Goal: Transaction & Acquisition: Purchase product/service

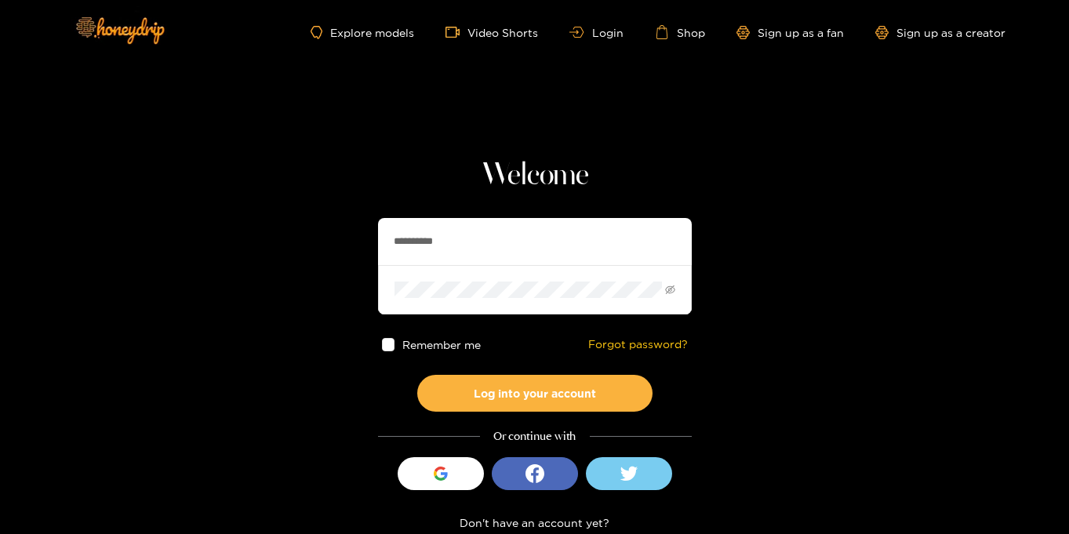
scroll to position [2, 0]
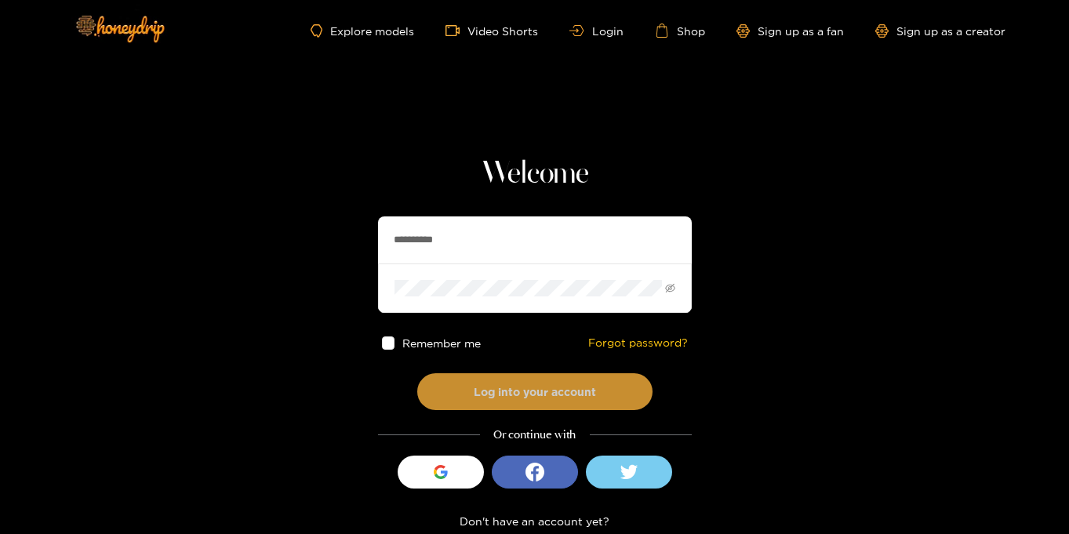
click at [556, 387] on button "Log into your account" at bounding box center [534, 391] width 235 height 37
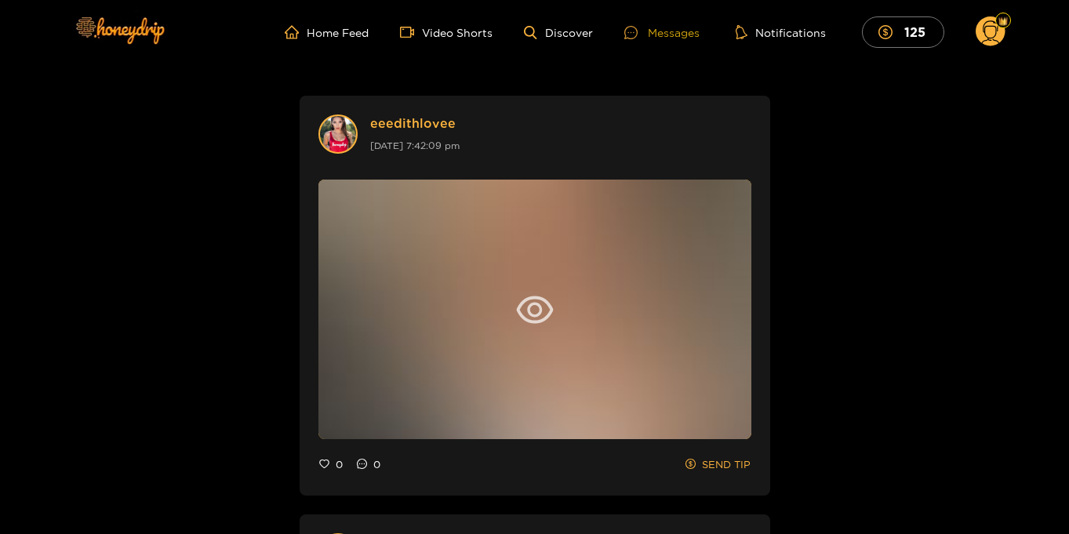
click at [658, 38] on div "Messages" at bounding box center [661, 33] width 75 height 18
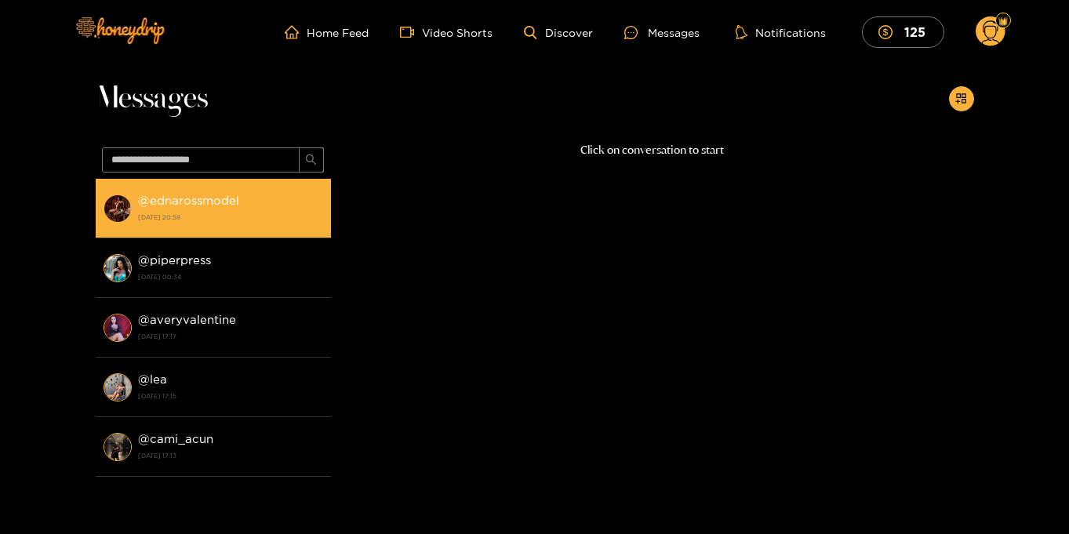
drag, startPoint x: 227, startPoint y: 210, endPoint x: 237, endPoint y: 209, distance: 9.4
click at [227, 209] on div "@ ednarossmodel 6 October 2025 20:58" at bounding box center [230, 208] width 185 height 35
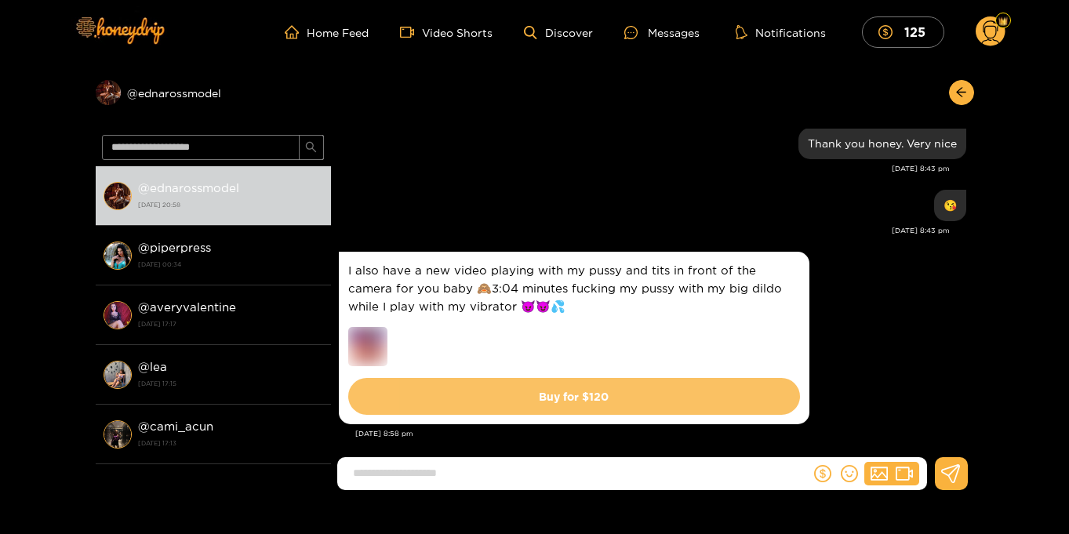
click at [568, 381] on button "Buy for $ 120" at bounding box center [574, 396] width 452 height 37
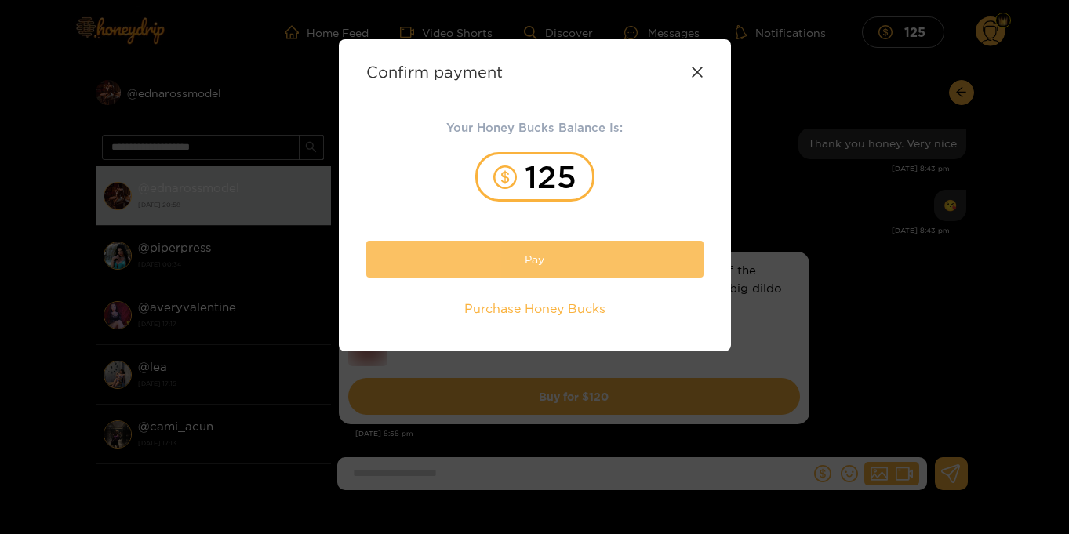
click at [599, 264] on button "Pay" at bounding box center [534, 259] width 337 height 37
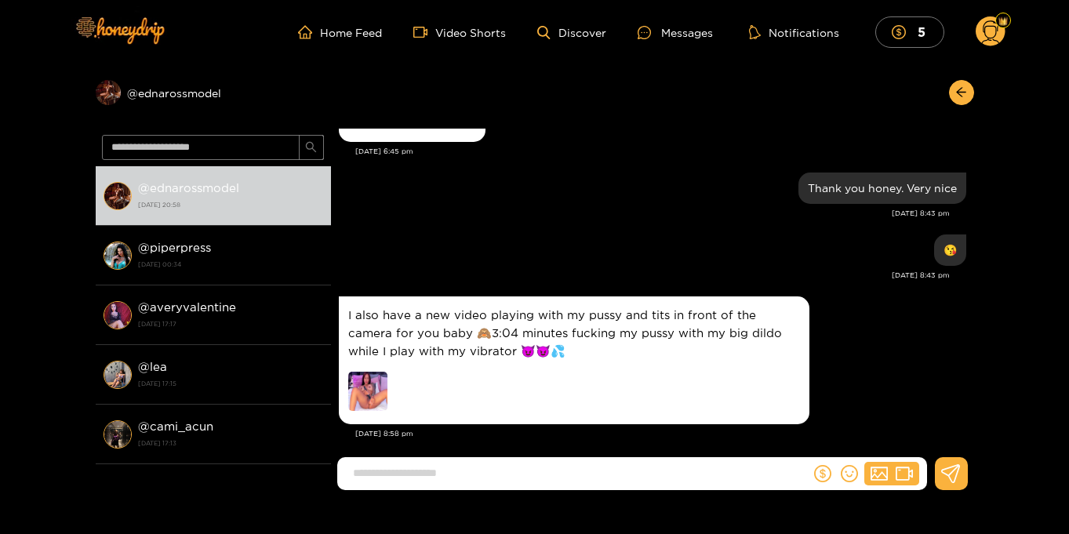
scroll to position [2, 0]
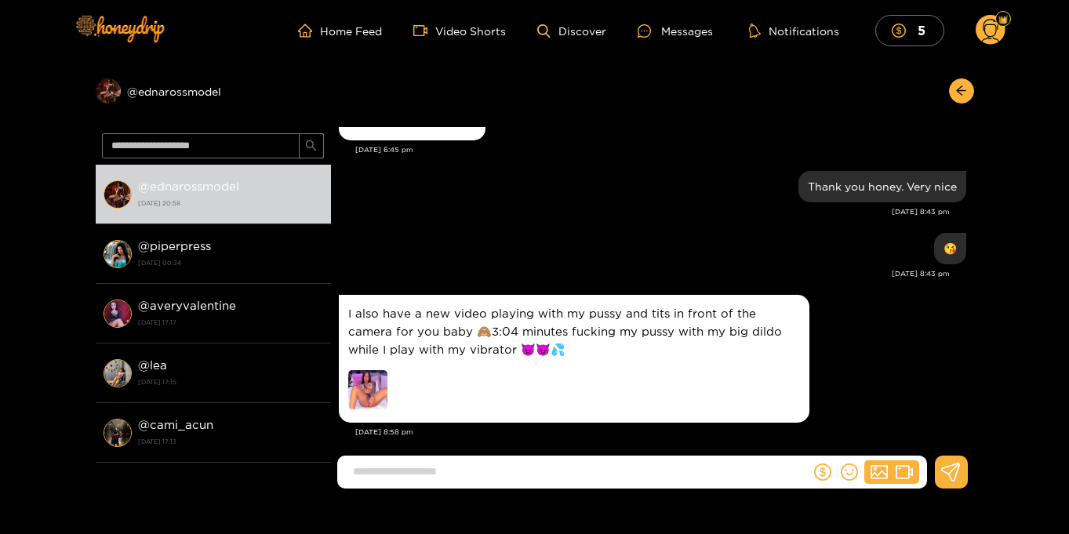
click at [990, 32] on circle at bounding box center [990, 30] width 30 height 30
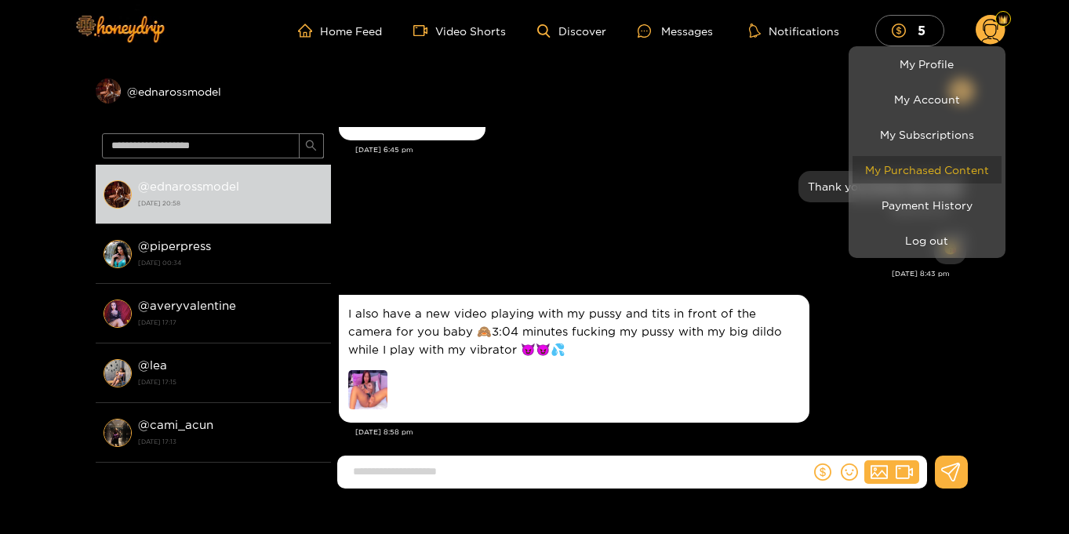
click at [979, 170] on link "My Purchased Content" at bounding box center [926, 169] width 149 height 27
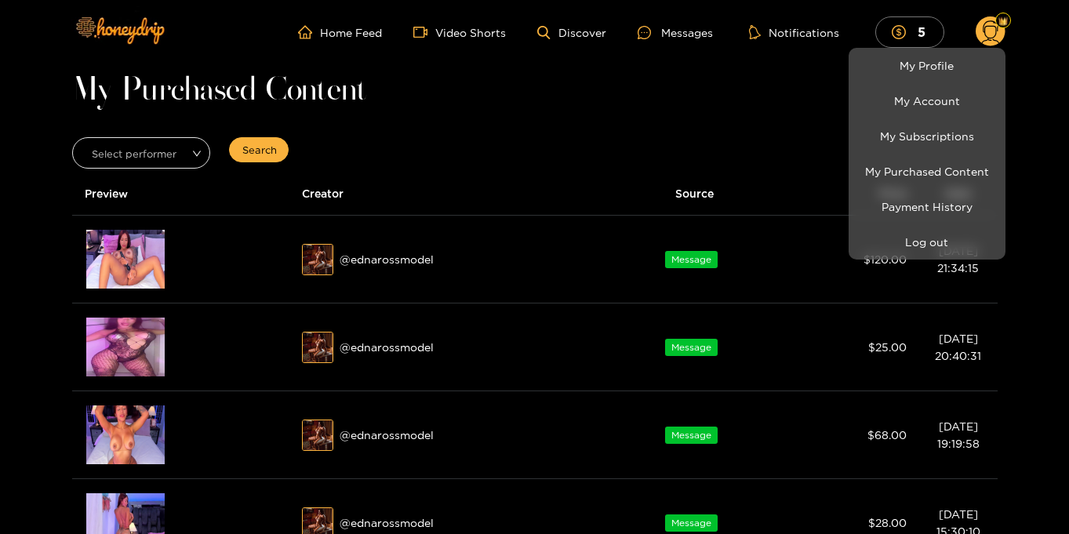
click at [676, 119] on div at bounding box center [534, 267] width 1069 height 534
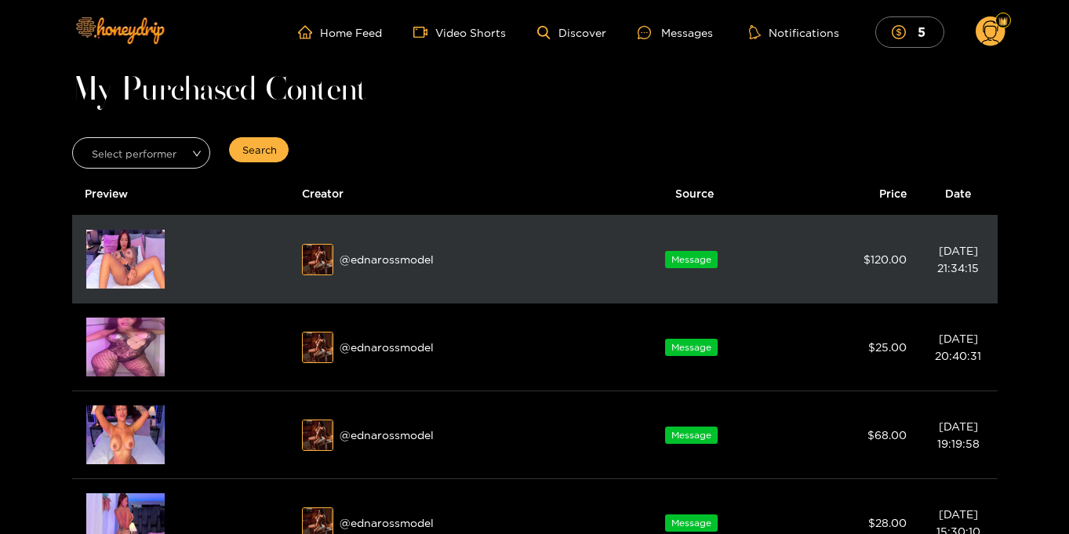
click at [107, 267] on img at bounding box center [125, 259] width 78 height 59
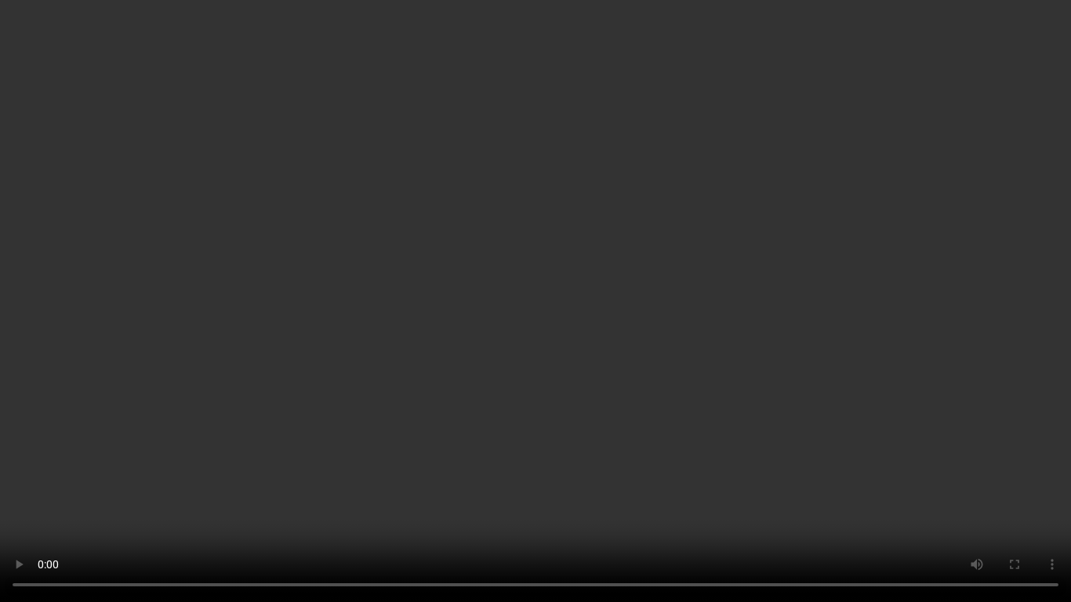
click at [973, 359] on video "Your browser does not support the video tag." at bounding box center [535, 301] width 1071 height 602
click at [700, 376] on video "Your browser does not support the video tag." at bounding box center [535, 301] width 1071 height 602
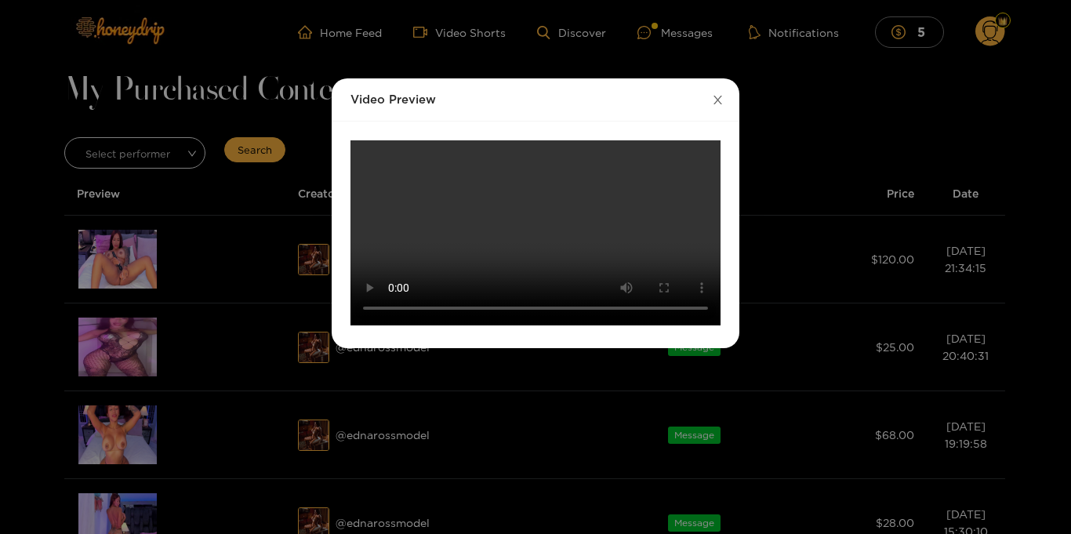
click at [720, 99] on icon "close" at bounding box center [718, 100] width 12 height 12
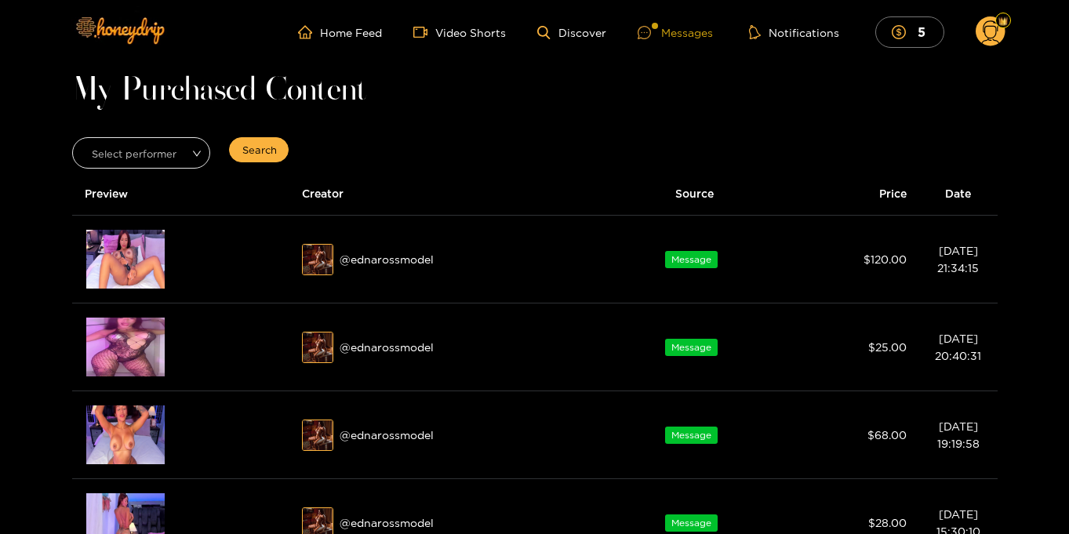
click at [677, 33] on div "Messages" at bounding box center [674, 33] width 75 height 18
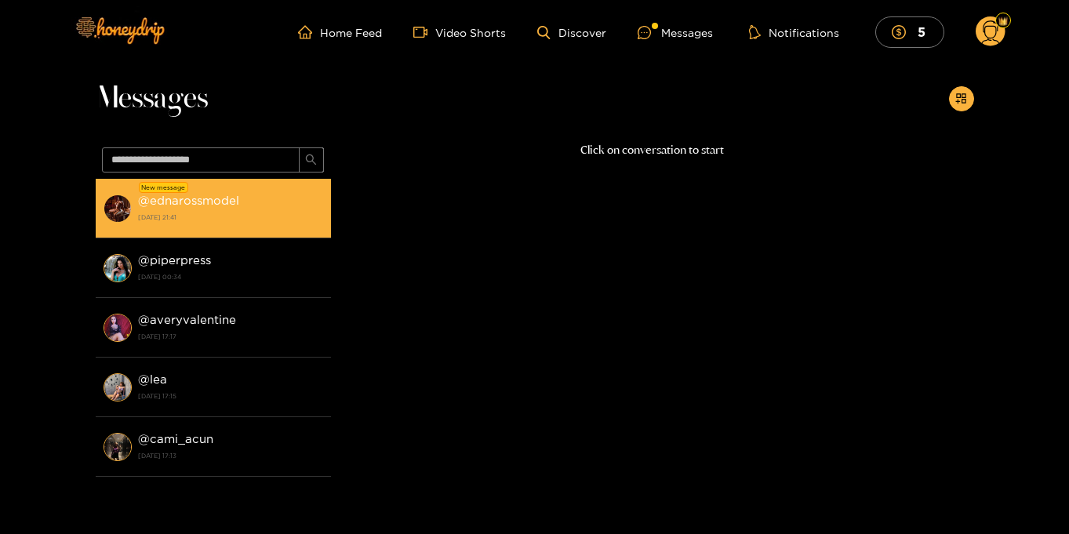
click at [231, 218] on strong "6 October 2025 21:41" at bounding box center [230, 217] width 185 height 14
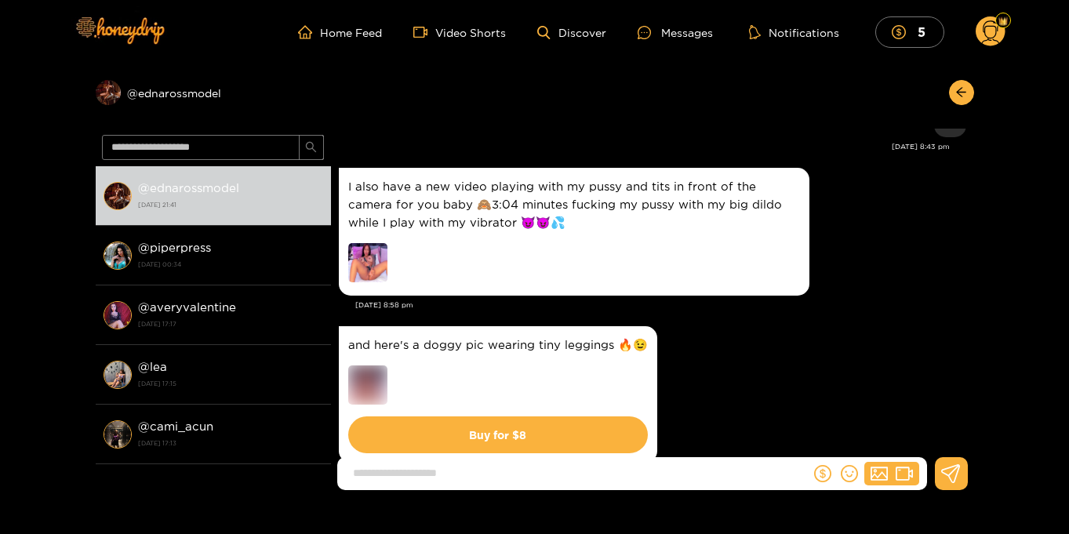
scroll to position [1689, 0]
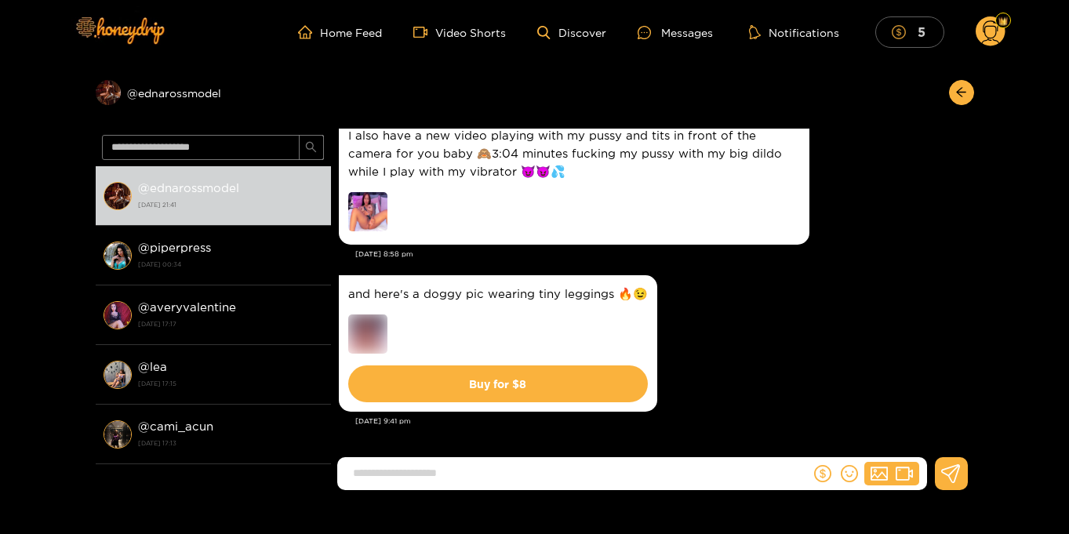
click at [899, 36] on icon "dollar" at bounding box center [898, 32] width 14 height 14
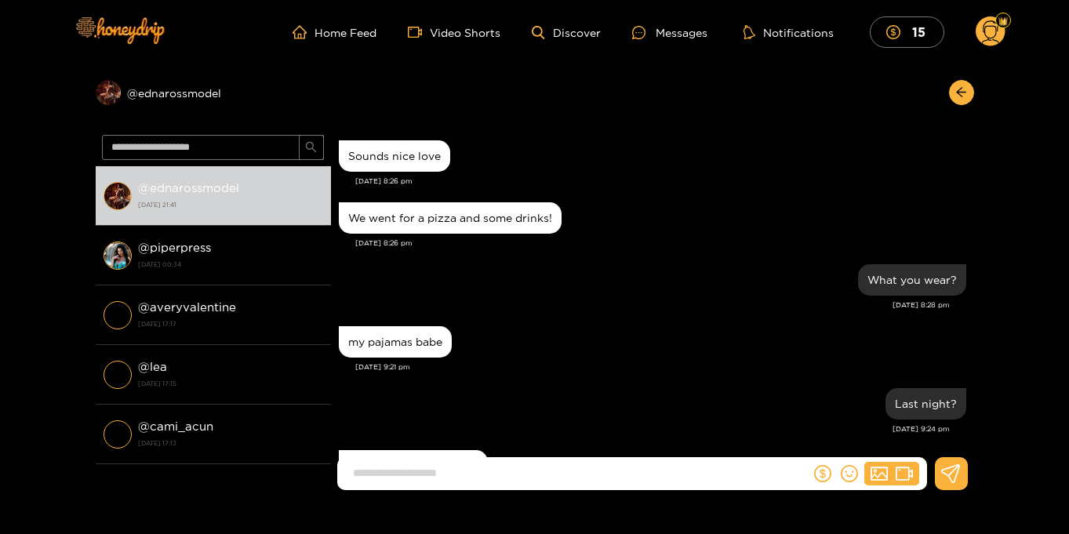
scroll to position [1689, 0]
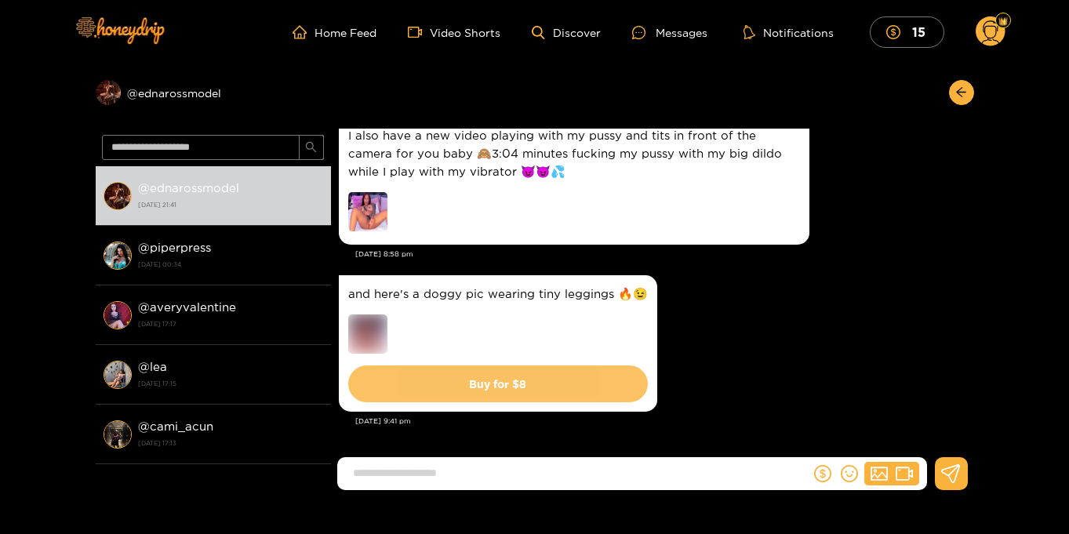
click at [525, 383] on button "Buy for $ 8" at bounding box center [498, 383] width 300 height 37
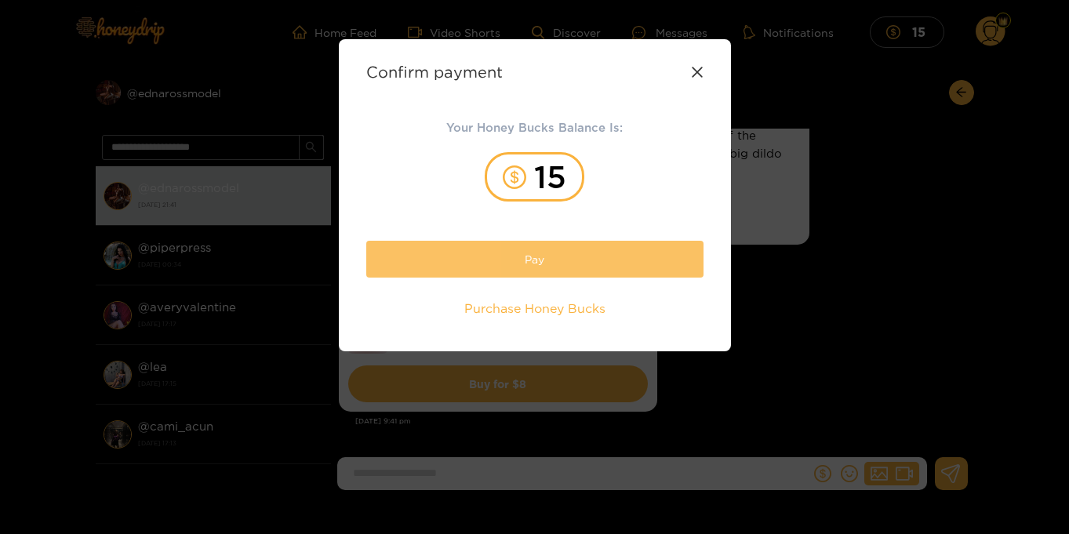
click at [536, 258] on button "Pay" at bounding box center [534, 259] width 337 height 37
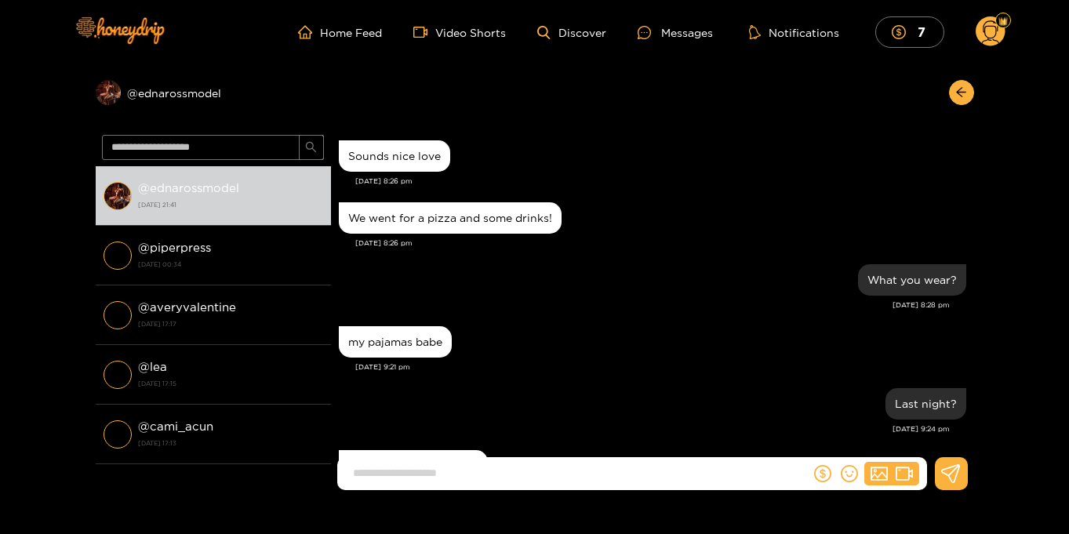
scroll to position [1644, 0]
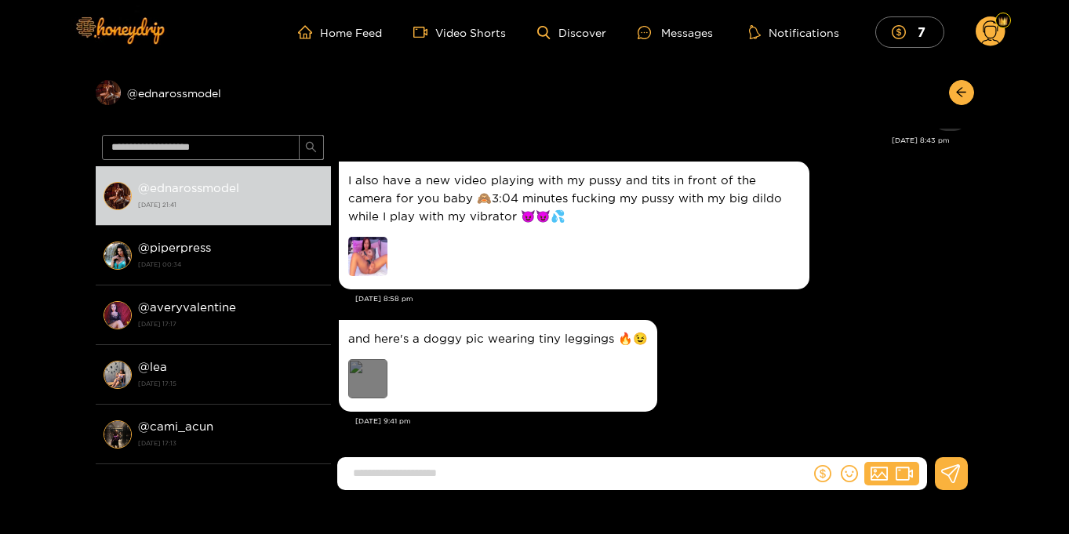
click at [365, 376] on div "Preview" at bounding box center [367, 378] width 39 height 39
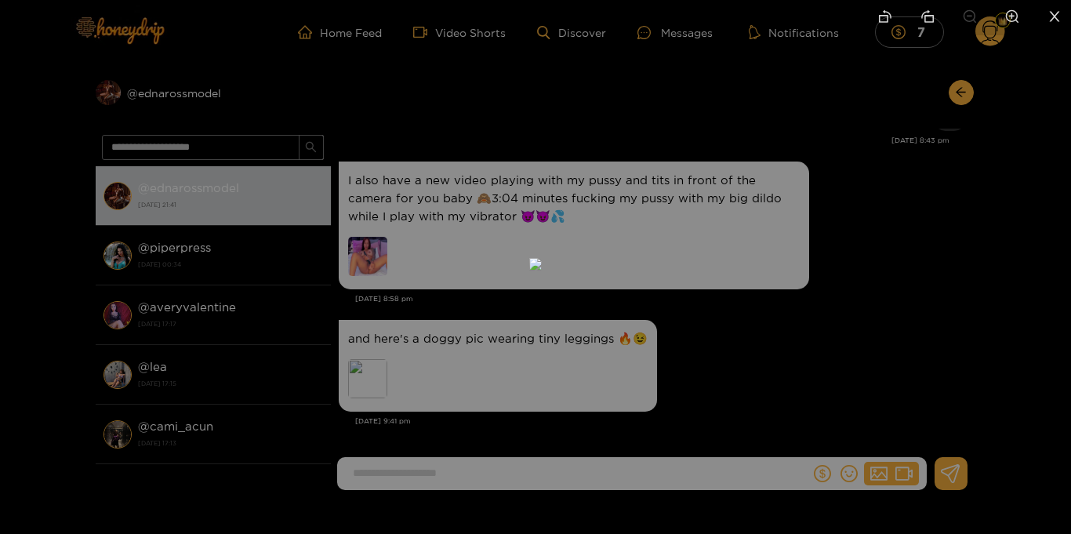
click at [1059, 12] on icon "close" at bounding box center [1055, 16] width 14 height 14
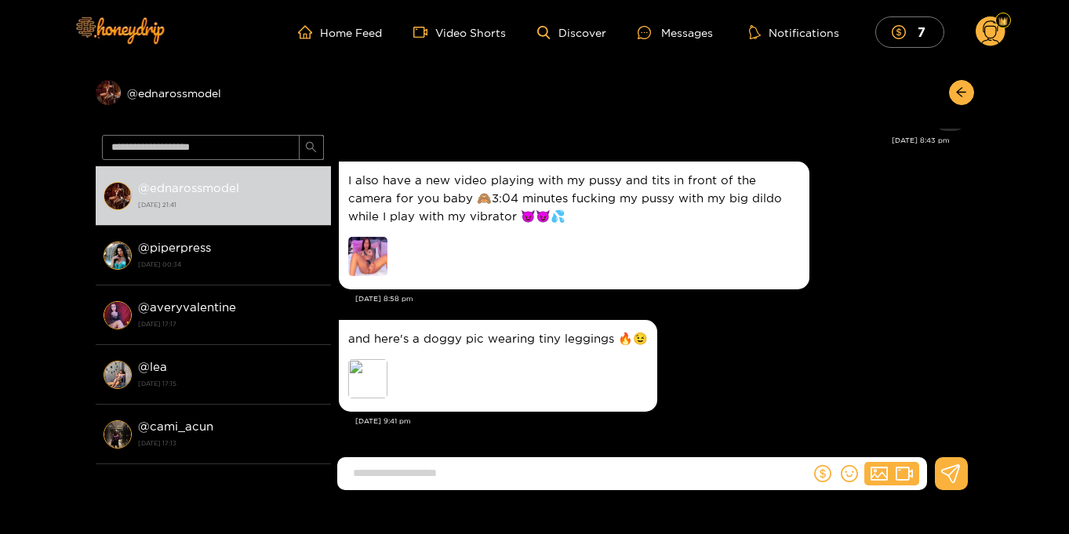
click at [990, 37] on circle at bounding box center [990, 31] width 30 height 30
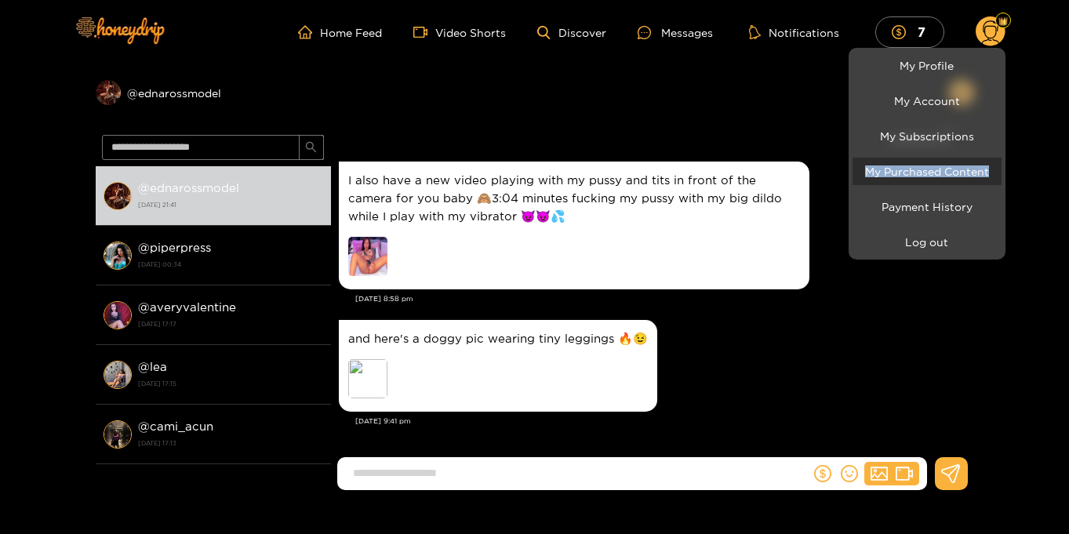
scroll to position [2, 0]
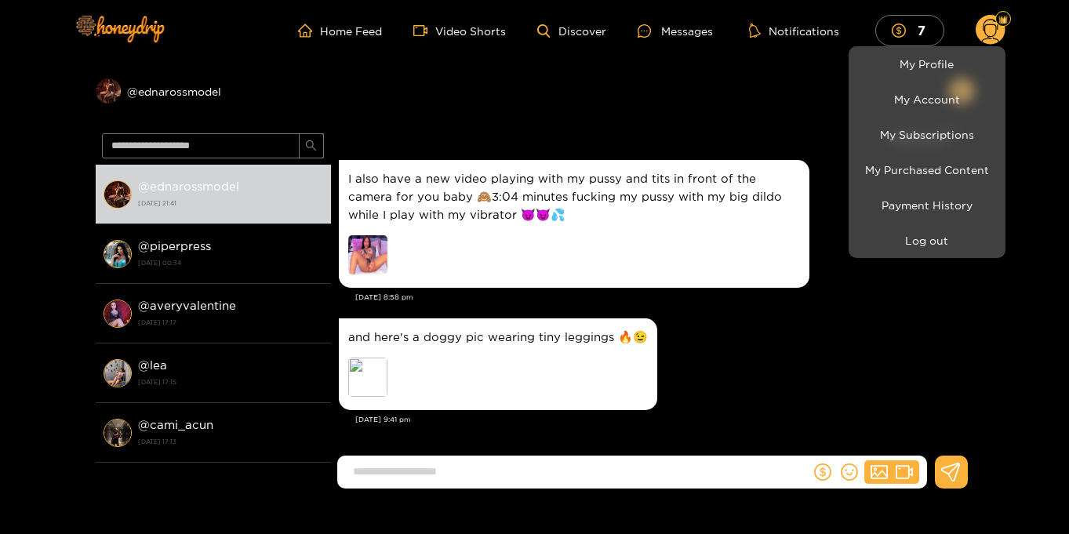
click at [1052, 165] on div at bounding box center [534, 267] width 1069 height 534
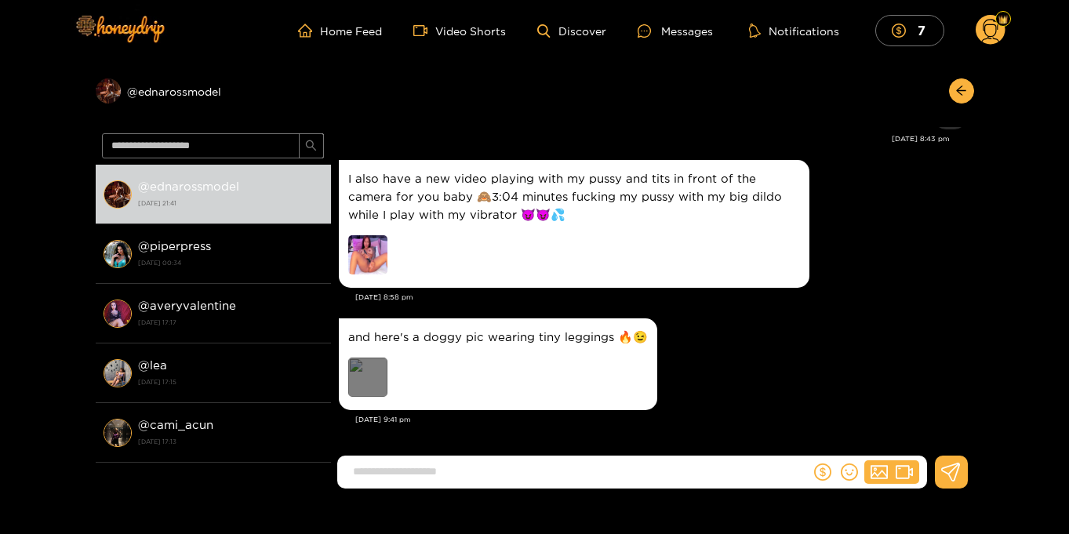
click at [369, 383] on div "Preview" at bounding box center [367, 377] width 39 height 39
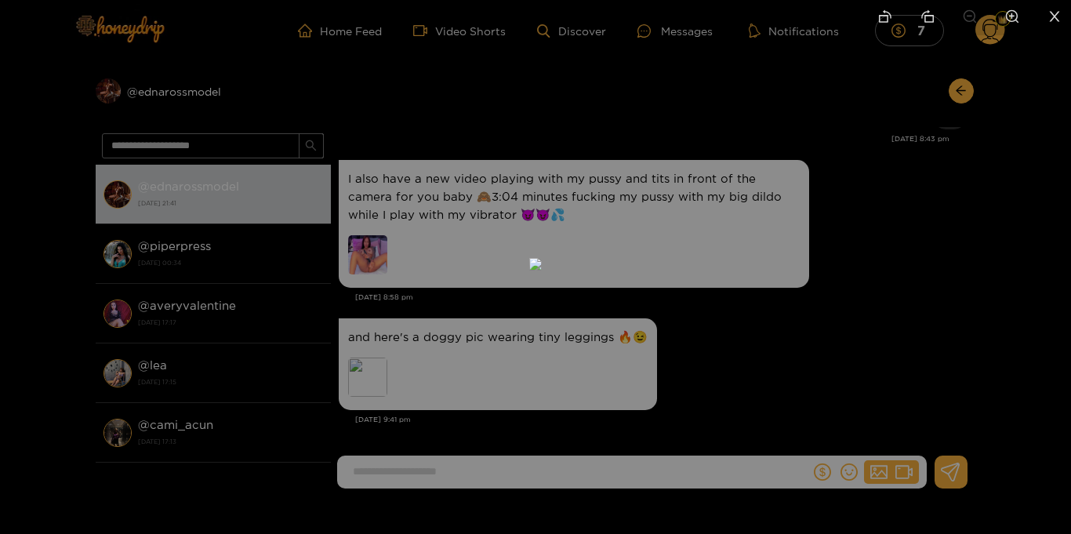
click at [1057, 14] on icon "close" at bounding box center [1055, 16] width 14 height 14
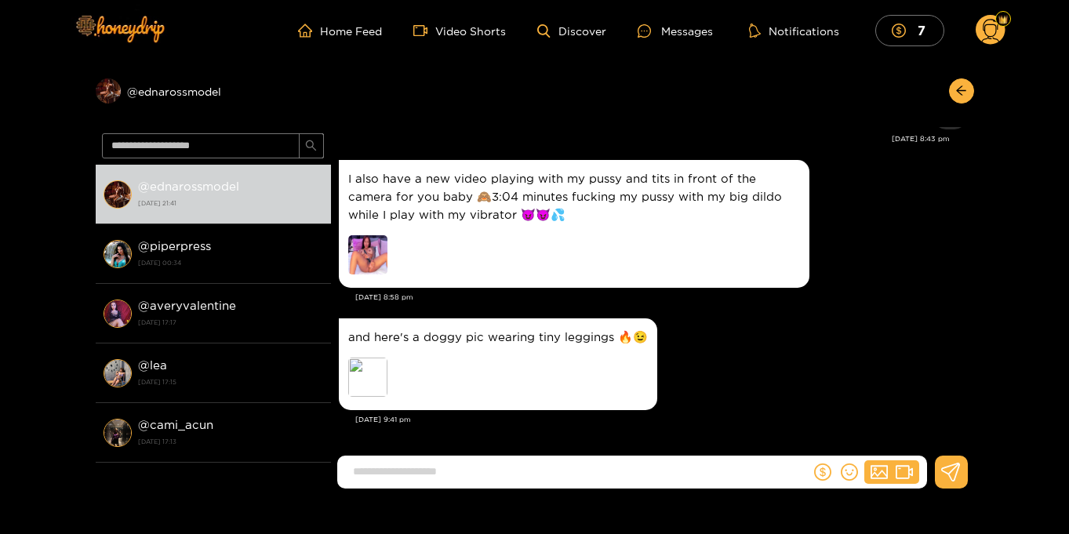
click at [1000, 38] on circle at bounding box center [990, 30] width 30 height 30
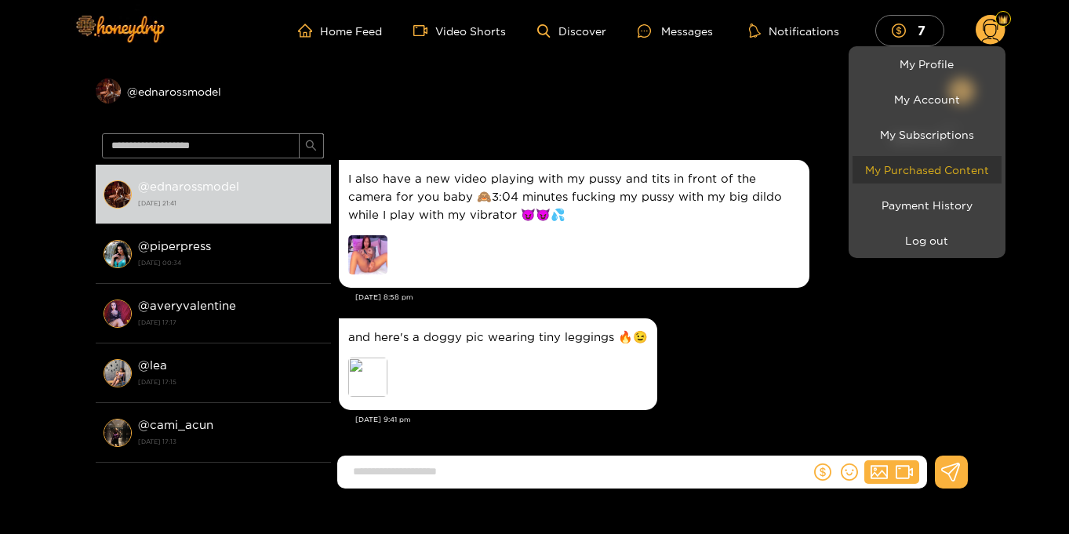
click at [913, 173] on link "My Purchased Content" at bounding box center [926, 169] width 149 height 27
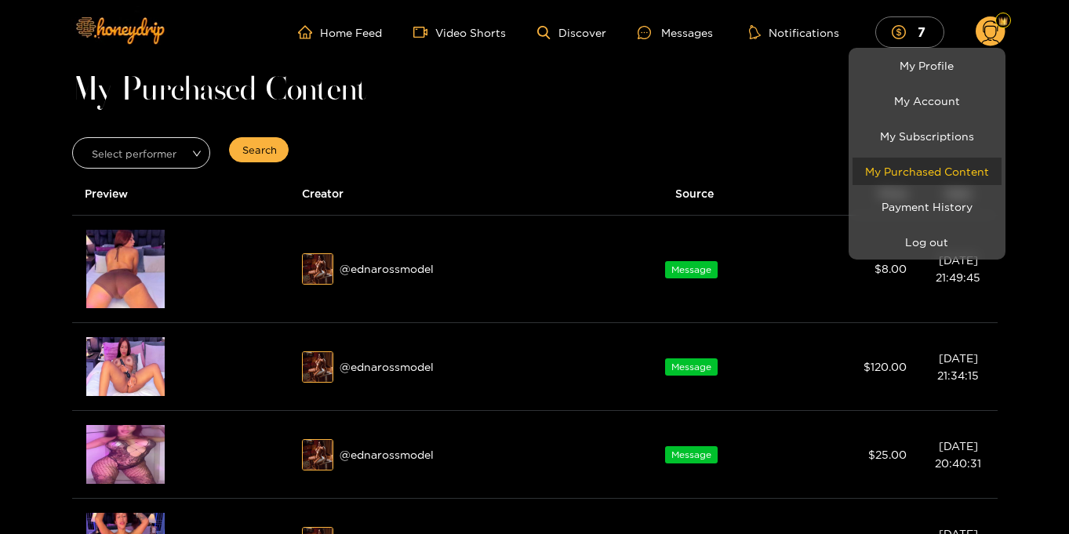
scroll to position [2, 0]
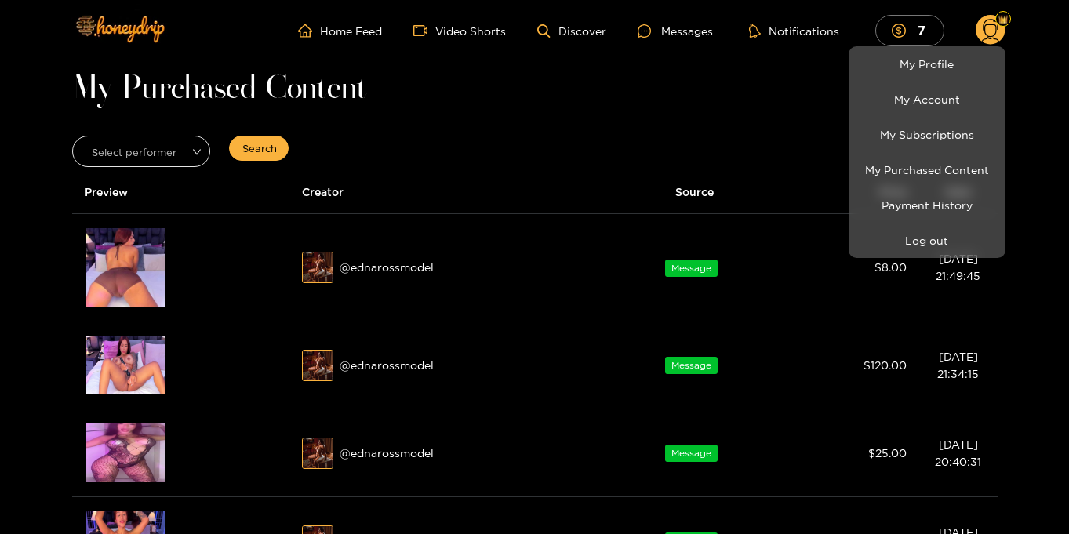
click at [122, 265] on div at bounding box center [534, 267] width 1069 height 534
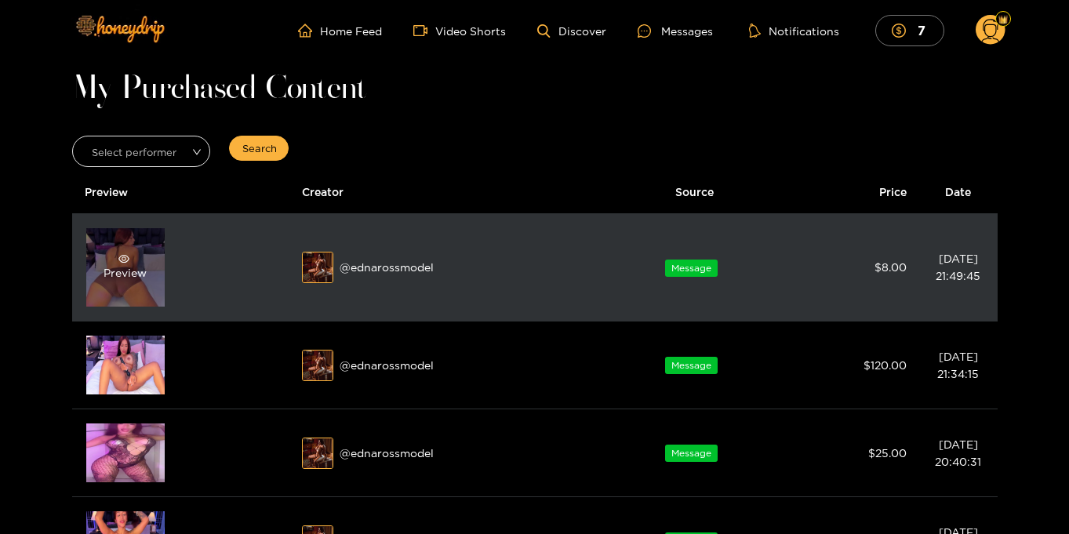
click at [120, 270] on div "Preview" at bounding box center [124, 267] width 43 height 28
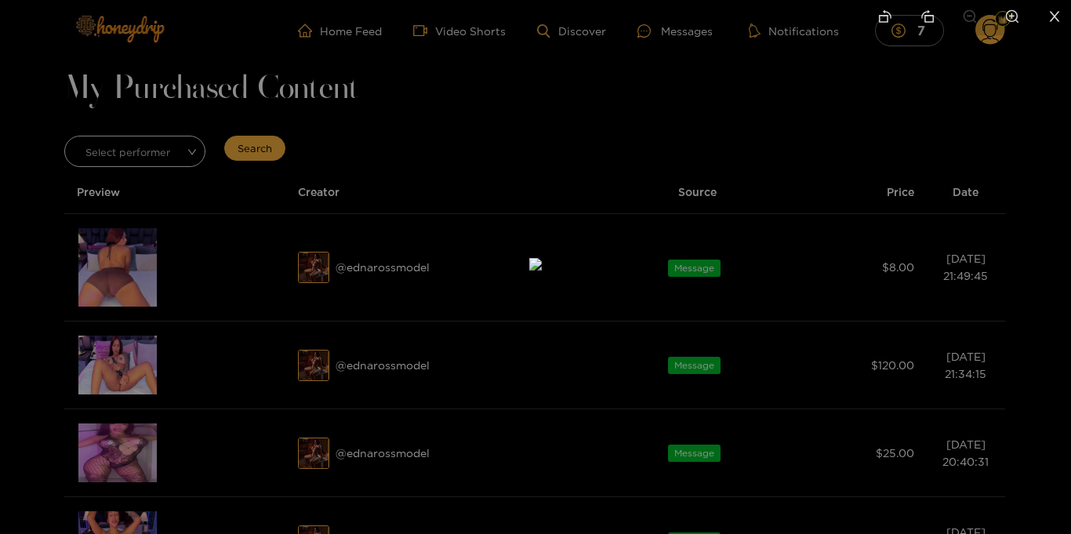
click at [1051, 9] on icon "close" at bounding box center [1055, 16] width 14 height 14
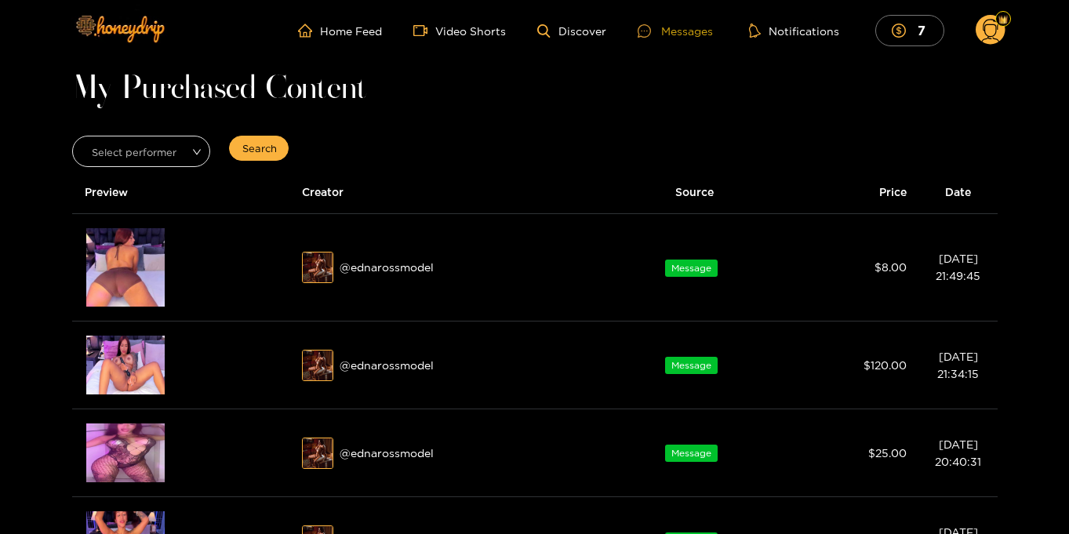
click at [665, 30] on div "Messages" at bounding box center [674, 31] width 75 height 18
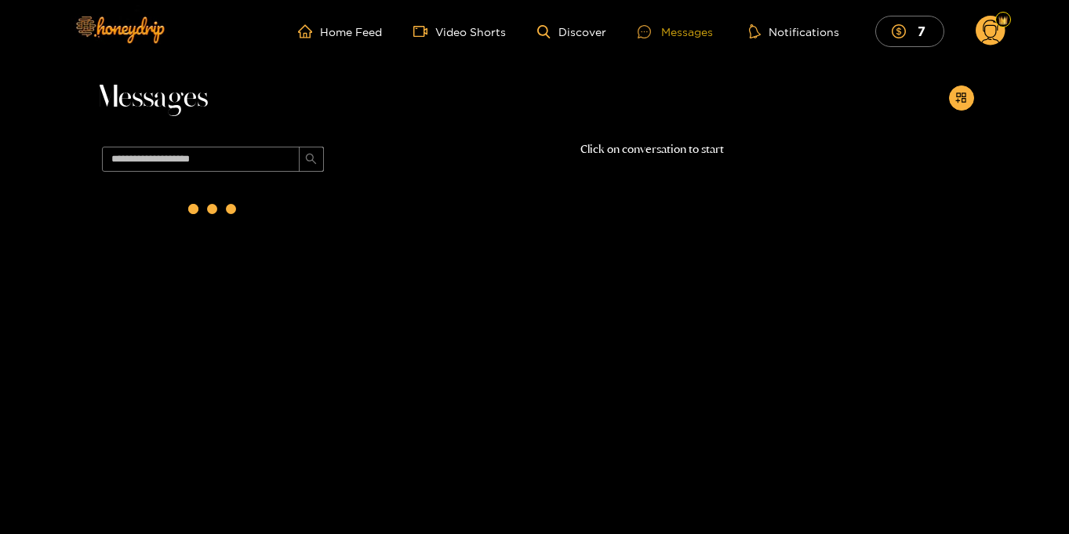
scroll to position [2, 0]
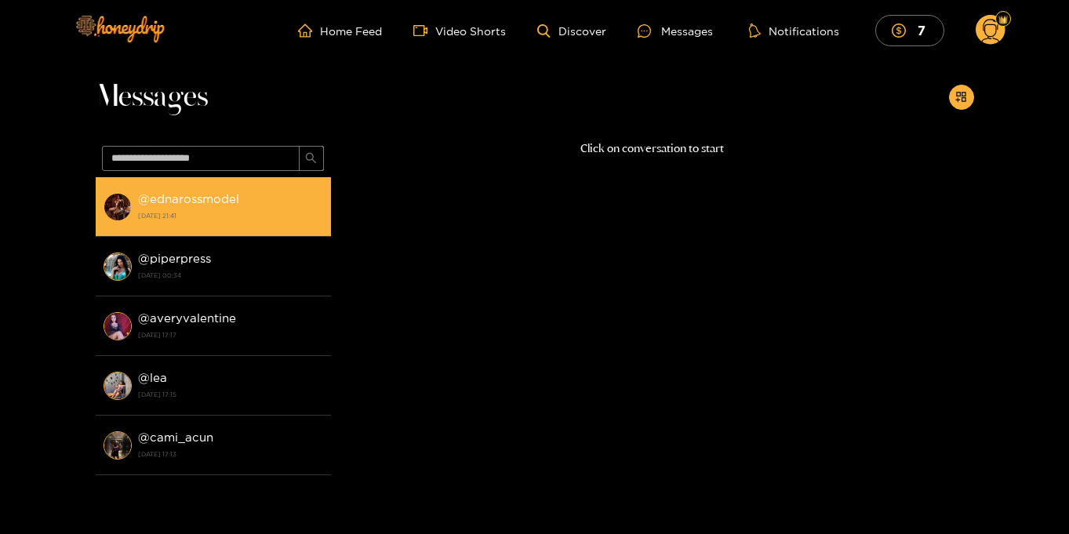
click at [231, 198] on strong "@ ednarossmodel" at bounding box center [188, 198] width 101 height 13
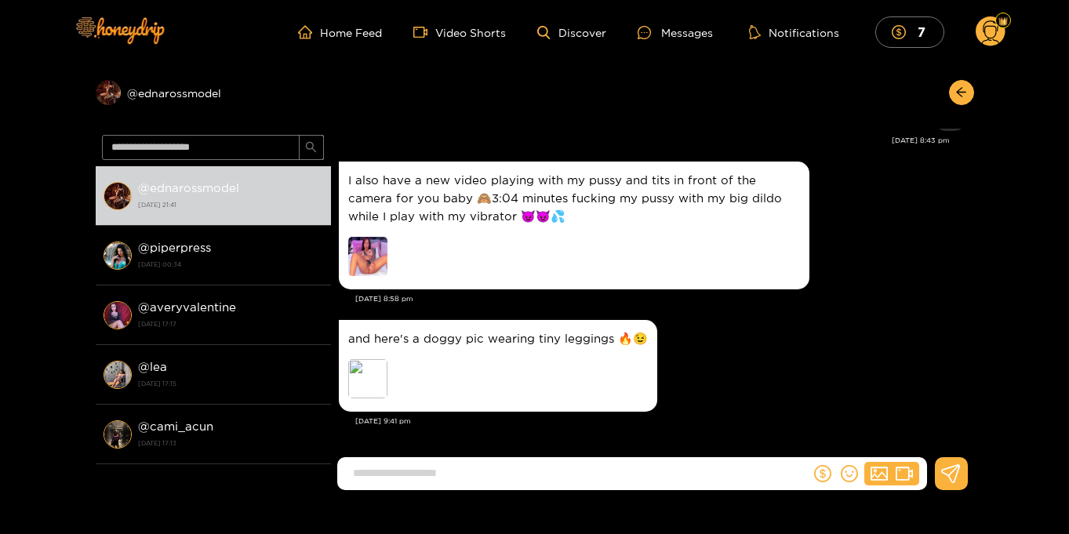
scroll to position [1644, 0]
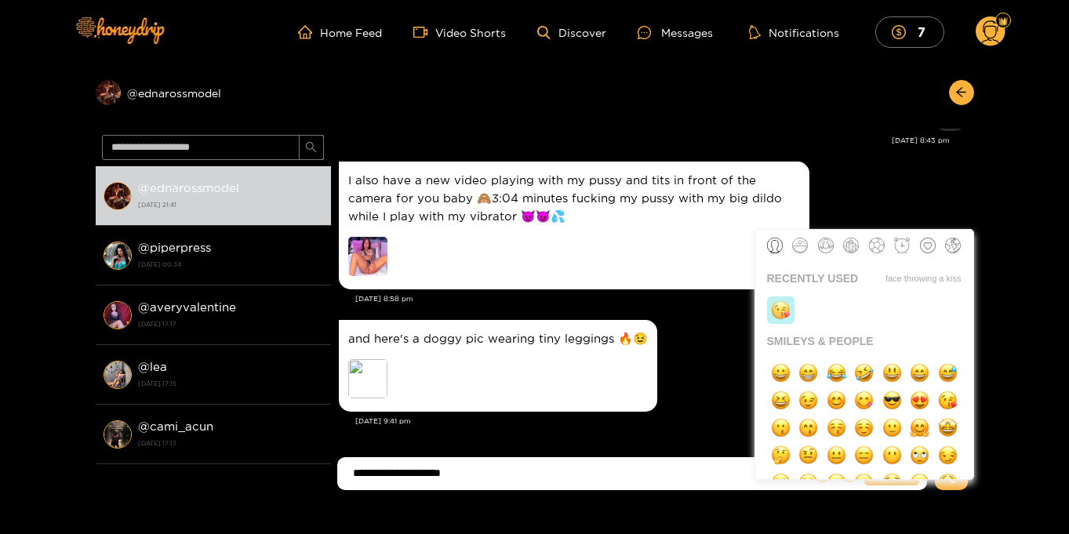
click at [780, 305] on img "button" at bounding box center [781, 310] width 20 height 20
type input "**********"
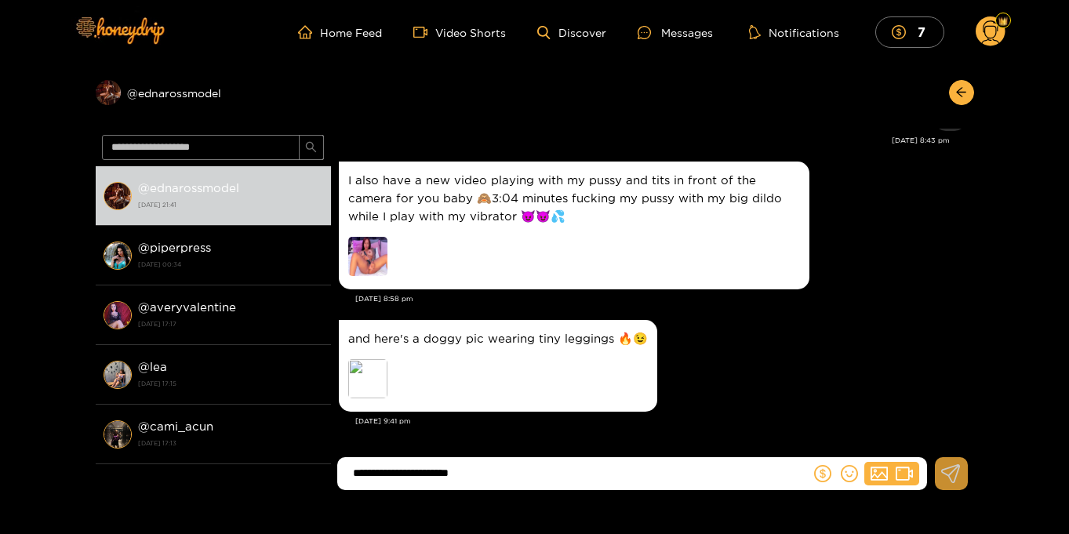
click at [946, 476] on icon at bounding box center [951, 473] width 20 height 19
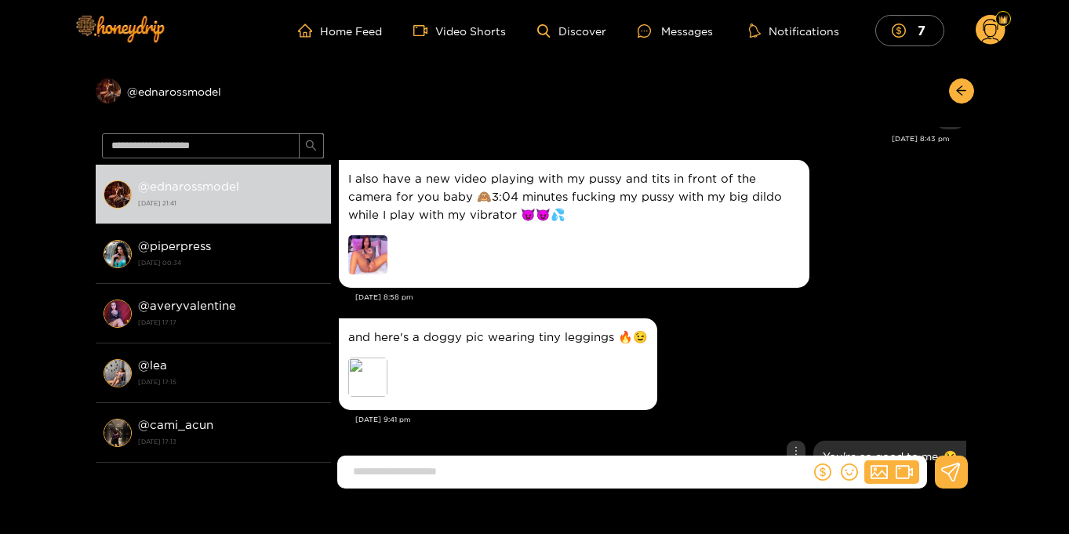
scroll to position [1706, 0]
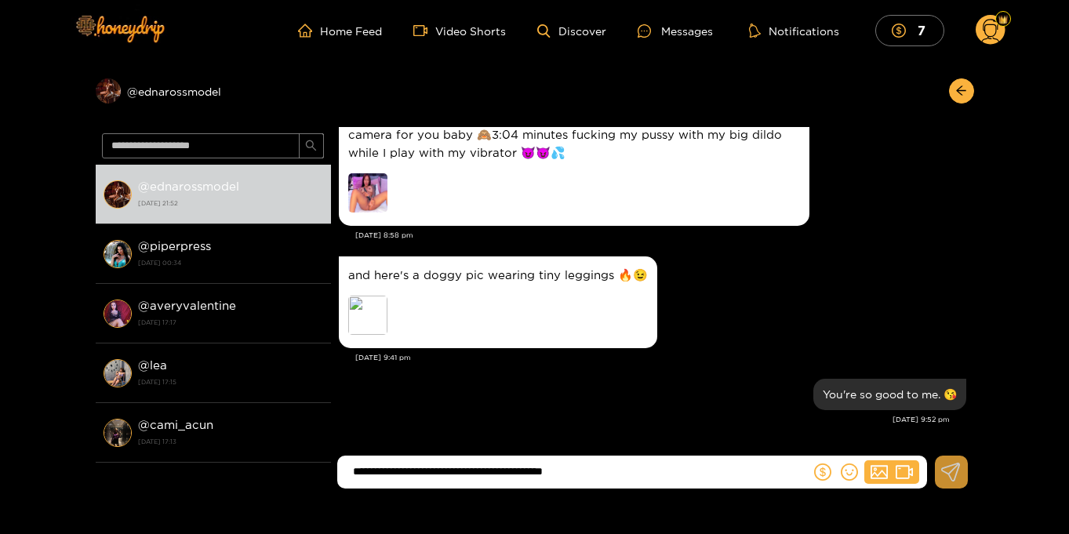
type input "**********"
click at [953, 470] on icon at bounding box center [951, 472] width 20 height 19
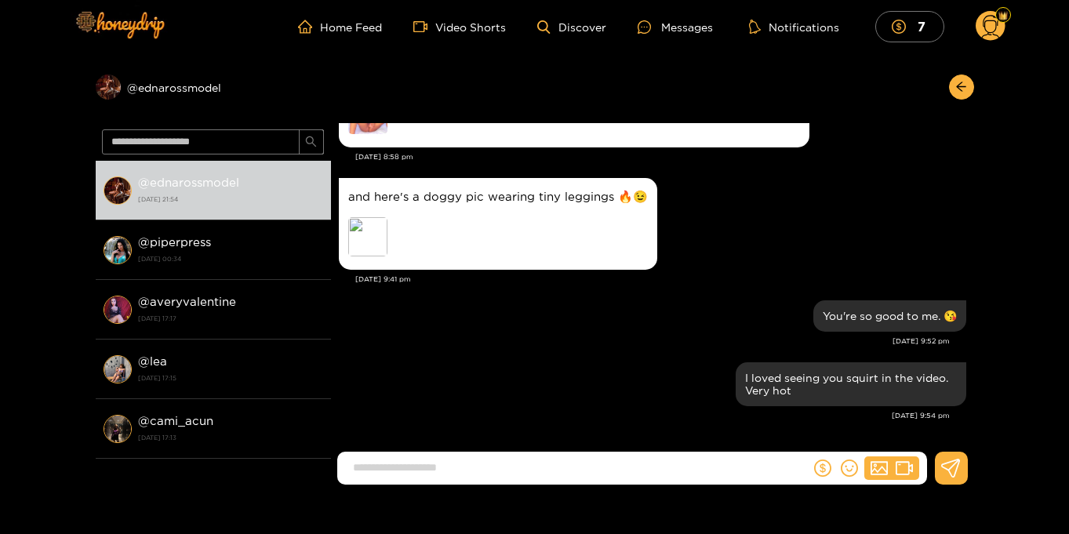
scroll to position [4, 0]
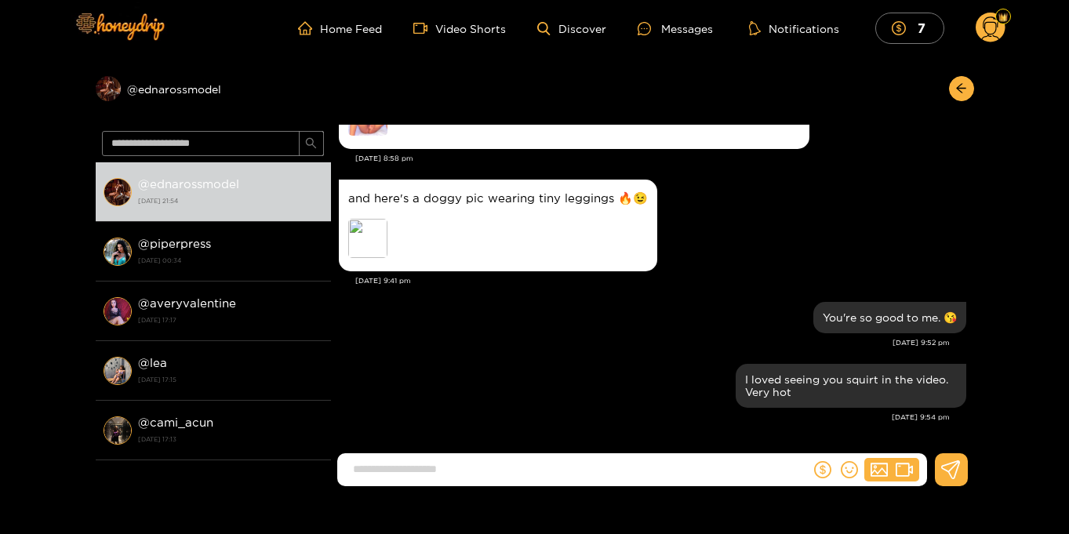
click at [987, 27] on circle at bounding box center [990, 28] width 30 height 30
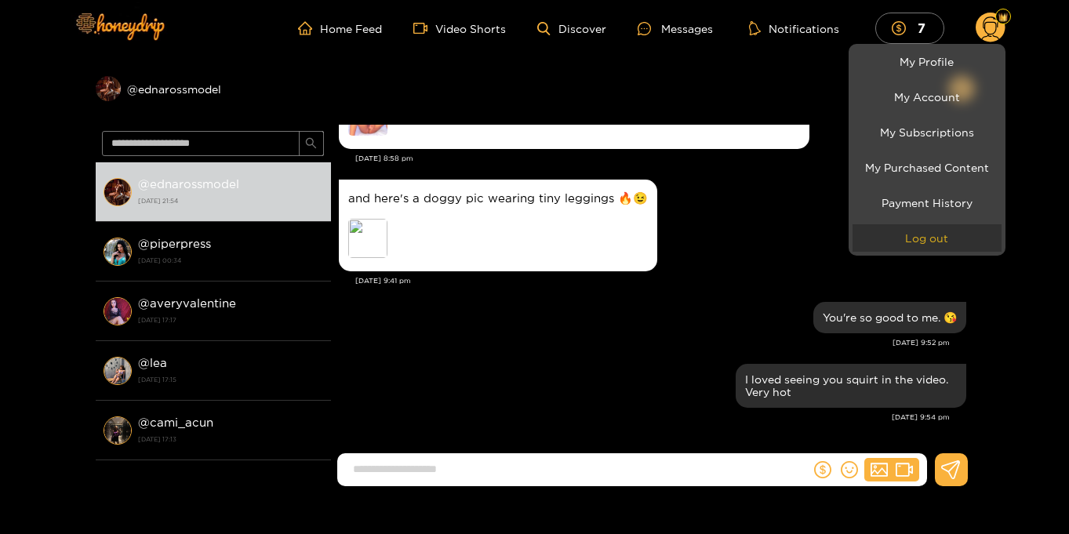
click at [927, 235] on button "Log out" at bounding box center [926, 237] width 149 height 27
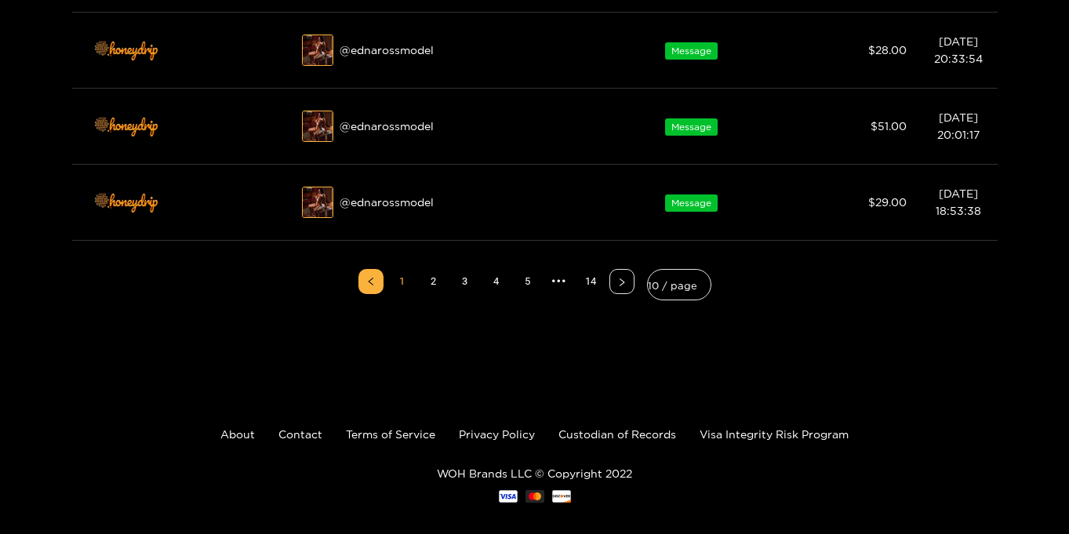
scroll to position [980, 0]
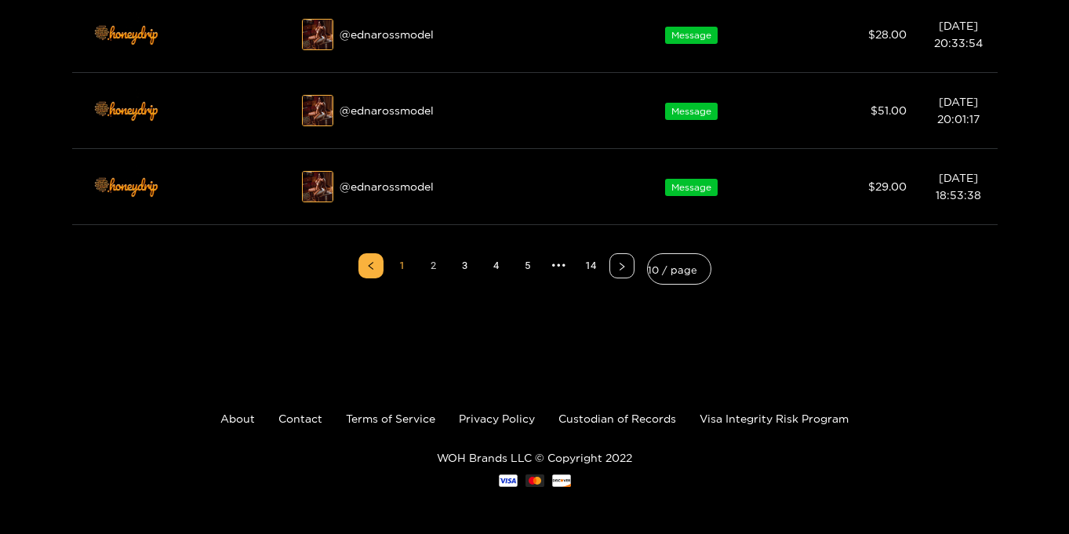
click at [431, 263] on link "2" at bounding box center [434, 266] width 24 height 24
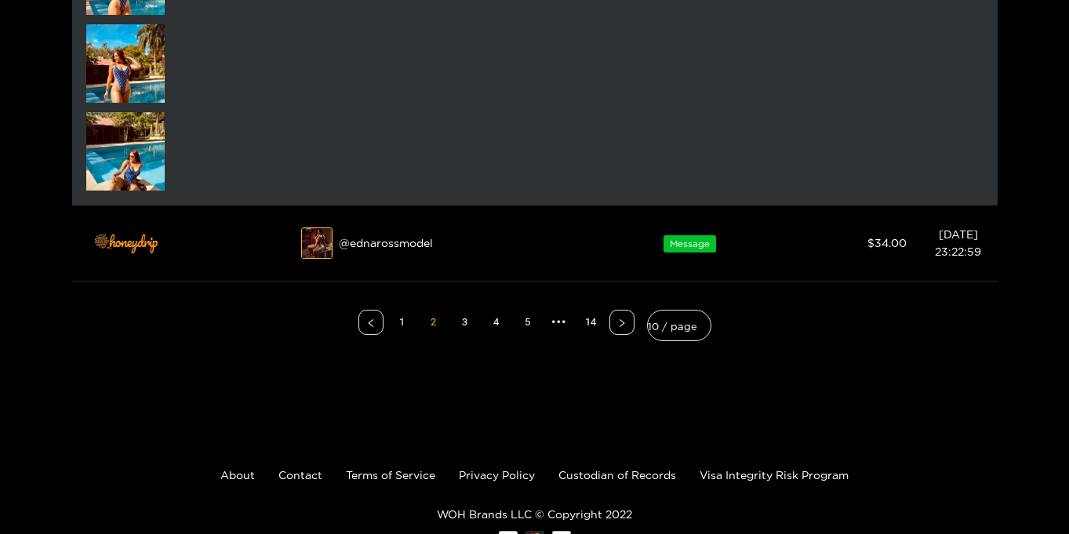
scroll to position [1211, 0]
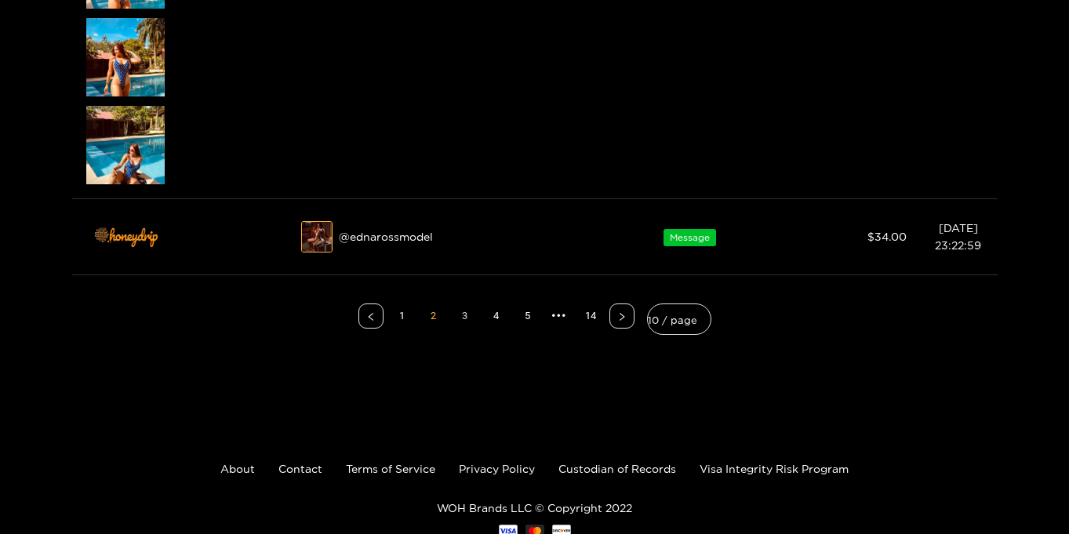
click at [459, 317] on link "3" at bounding box center [465, 316] width 24 height 24
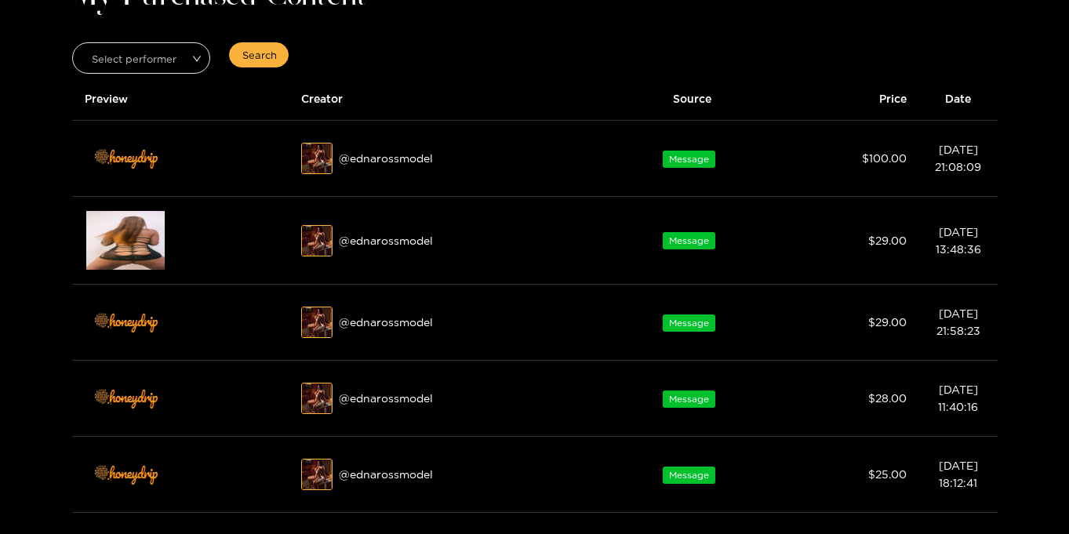
scroll to position [0, 0]
